Goal: Task Accomplishment & Management: Manage account settings

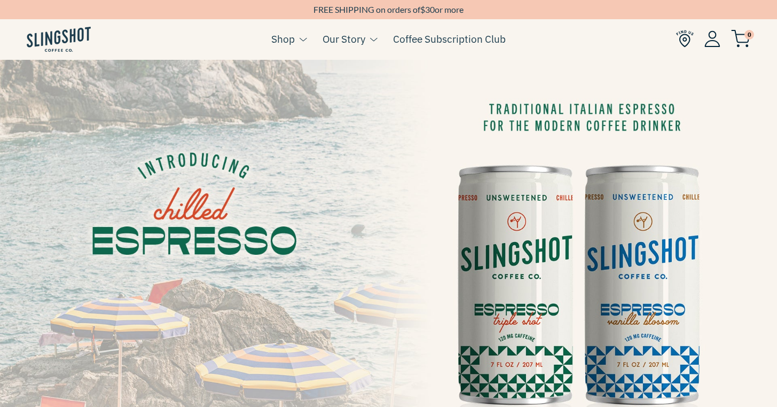
click at [716, 41] on img at bounding box center [712, 38] width 16 height 17
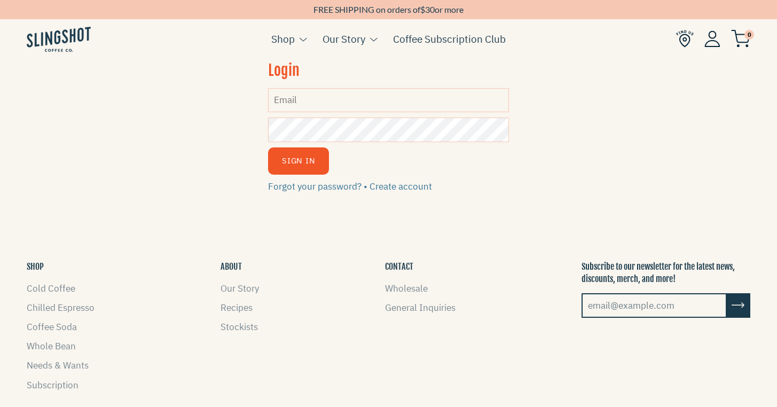
click at [300, 104] on input "Email" at bounding box center [388, 100] width 241 height 24
type input "[PERSON_NAME][EMAIL_ADDRESS][PERSON_NAME][DOMAIN_NAME]"
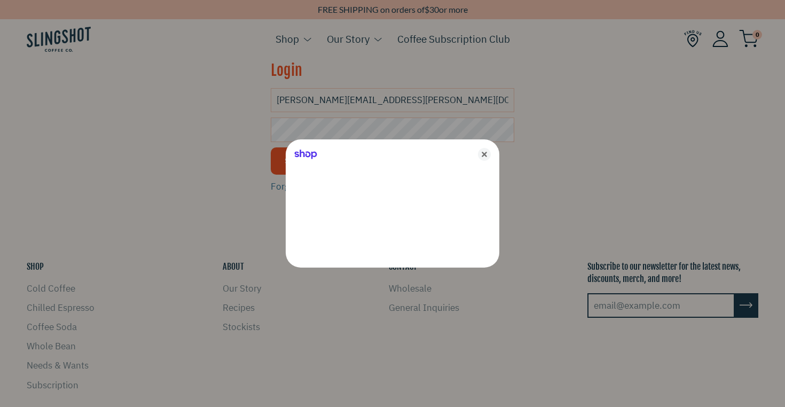
drag, startPoint x: 486, startPoint y: 156, endPoint x: 437, endPoint y: 153, distance: 49.2
click at [486, 156] on icon "Close" at bounding box center [484, 154] width 13 height 13
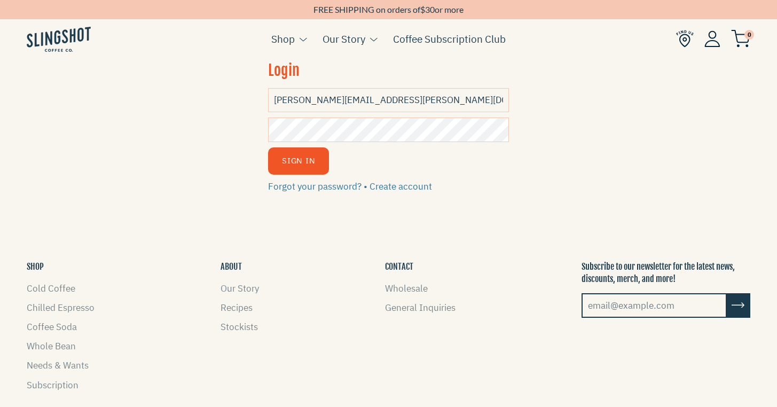
click at [302, 160] on button "Sign In" at bounding box center [298, 160] width 61 height 27
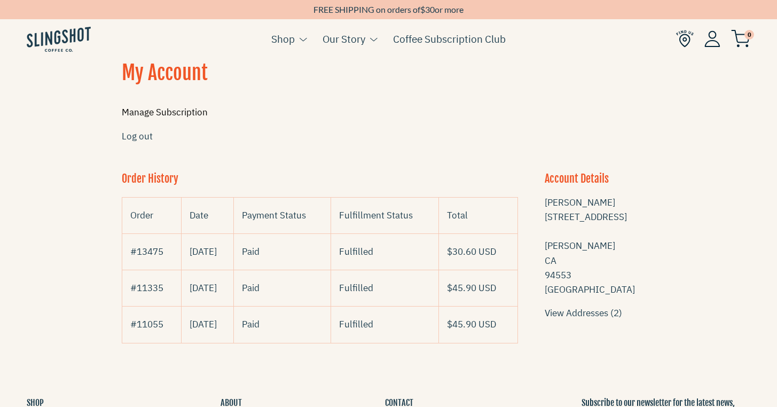
click at [159, 110] on link "Manage Subscription" at bounding box center [165, 112] width 86 height 12
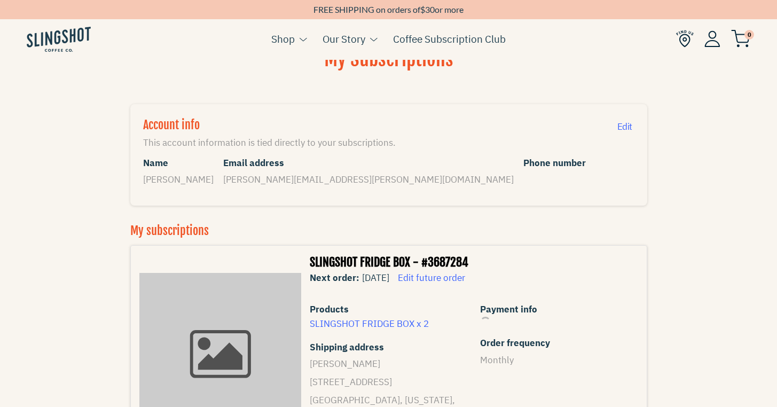
scroll to position [147, 0]
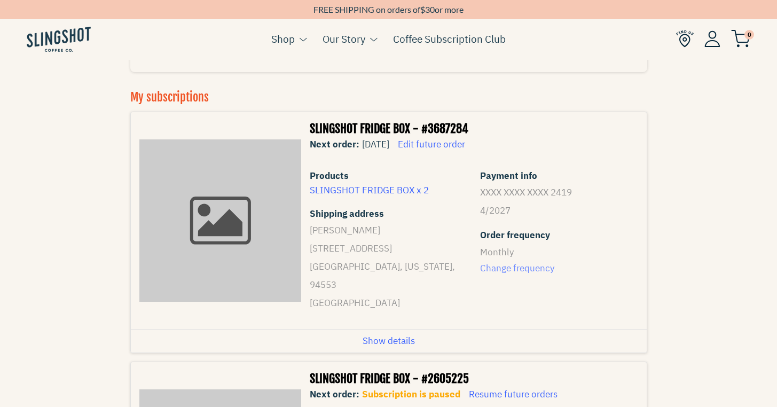
click at [521, 269] on span "Change frequency" at bounding box center [556, 268] width 153 height 14
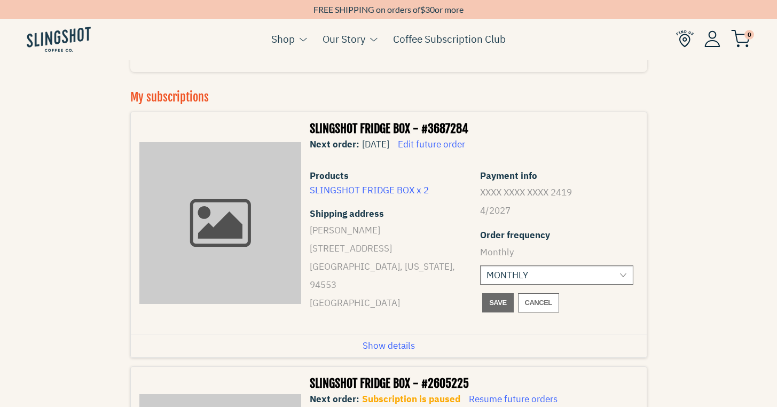
click at [626, 274] on select "MONTHLY EVERY TWO WEEKS" at bounding box center [556, 274] width 153 height 19
click at [540, 303] on span "Cancel" at bounding box center [538, 302] width 27 height 13
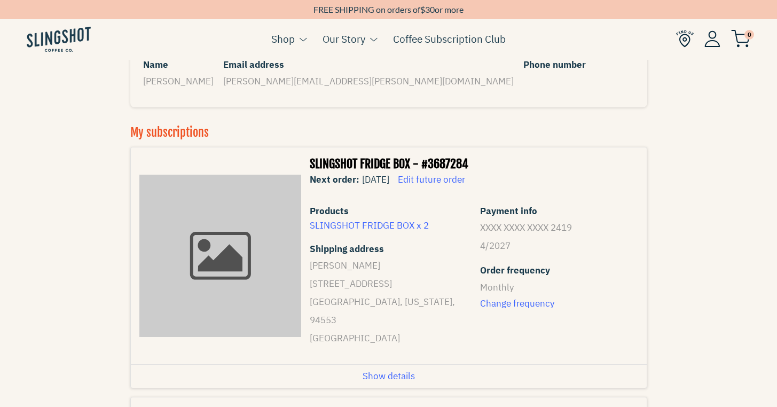
scroll to position [109, 0]
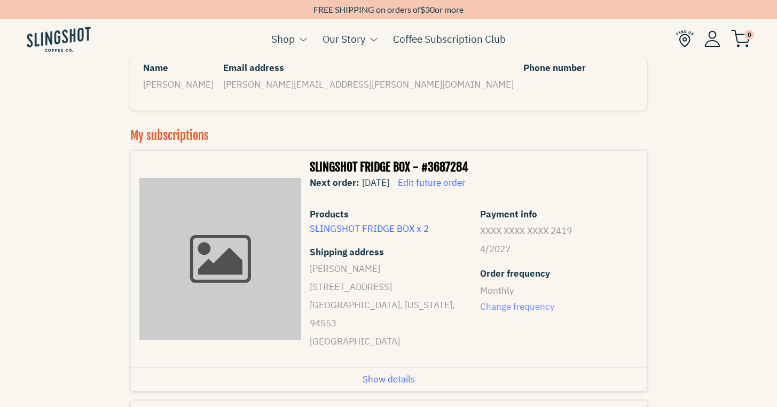
click at [516, 310] on span "Change frequency" at bounding box center [556, 307] width 153 height 14
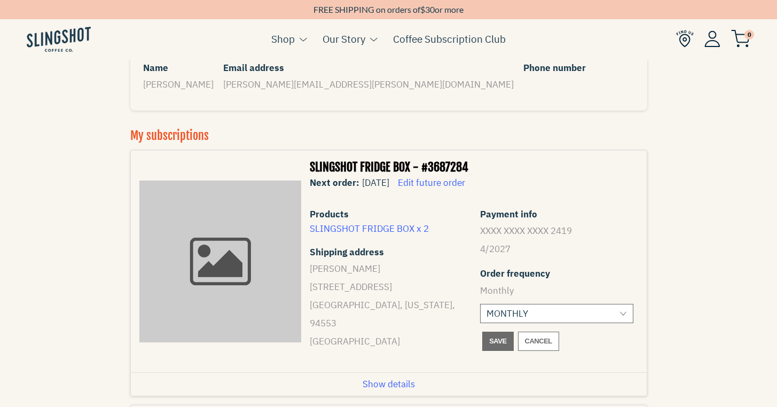
click at [465, 184] on span "Edit future order" at bounding box center [431, 183] width 67 height 12
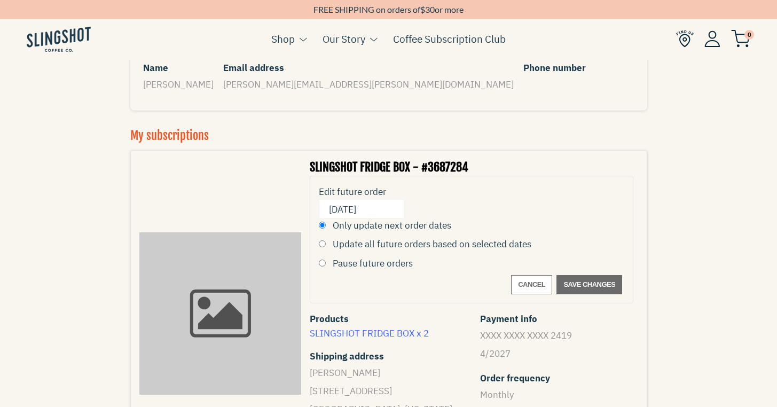
click at [322, 260] on input "Pause future orders" at bounding box center [322, 263] width 7 height 7
radio input "true"
radio input "false"
click at [598, 285] on span "Save changes" at bounding box center [589, 284] width 52 height 13
